Goal: Task Accomplishment & Management: Manage account settings

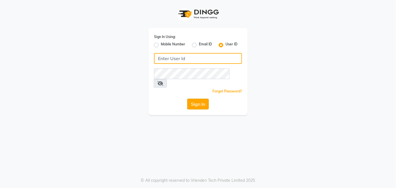
type input "9967174162"
click at [202, 99] on button "Sign In" at bounding box center [198, 104] width 22 height 11
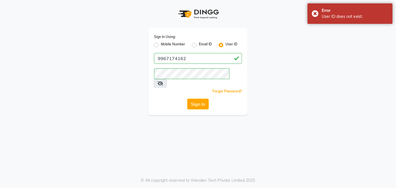
click at [156, 43] on div "Mobile Number" at bounding box center [169, 45] width 31 height 7
click at [161, 46] on label "Mobile Number" at bounding box center [173, 45] width 24 height 7
click at [161, 45] on input "Mobile Number" at bounding box center [163, 44] width 4 height 4
radio input "true"
radio input "false"
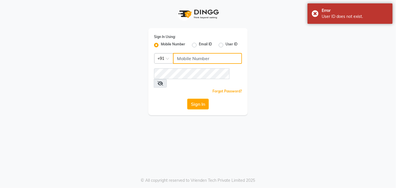
click at [182, 56] on input "Username" at bounding box center [207, 58] width 69 height 11
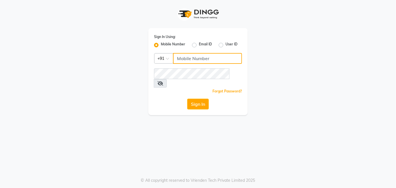
type input "9967174162"
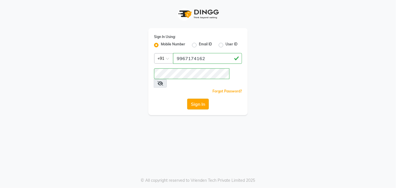
click at [203, 99] on button "Sign In" at bounding box center [198, 104] width 22 height 11
